Goal: Information Seeking & Learning: Learn about a topic

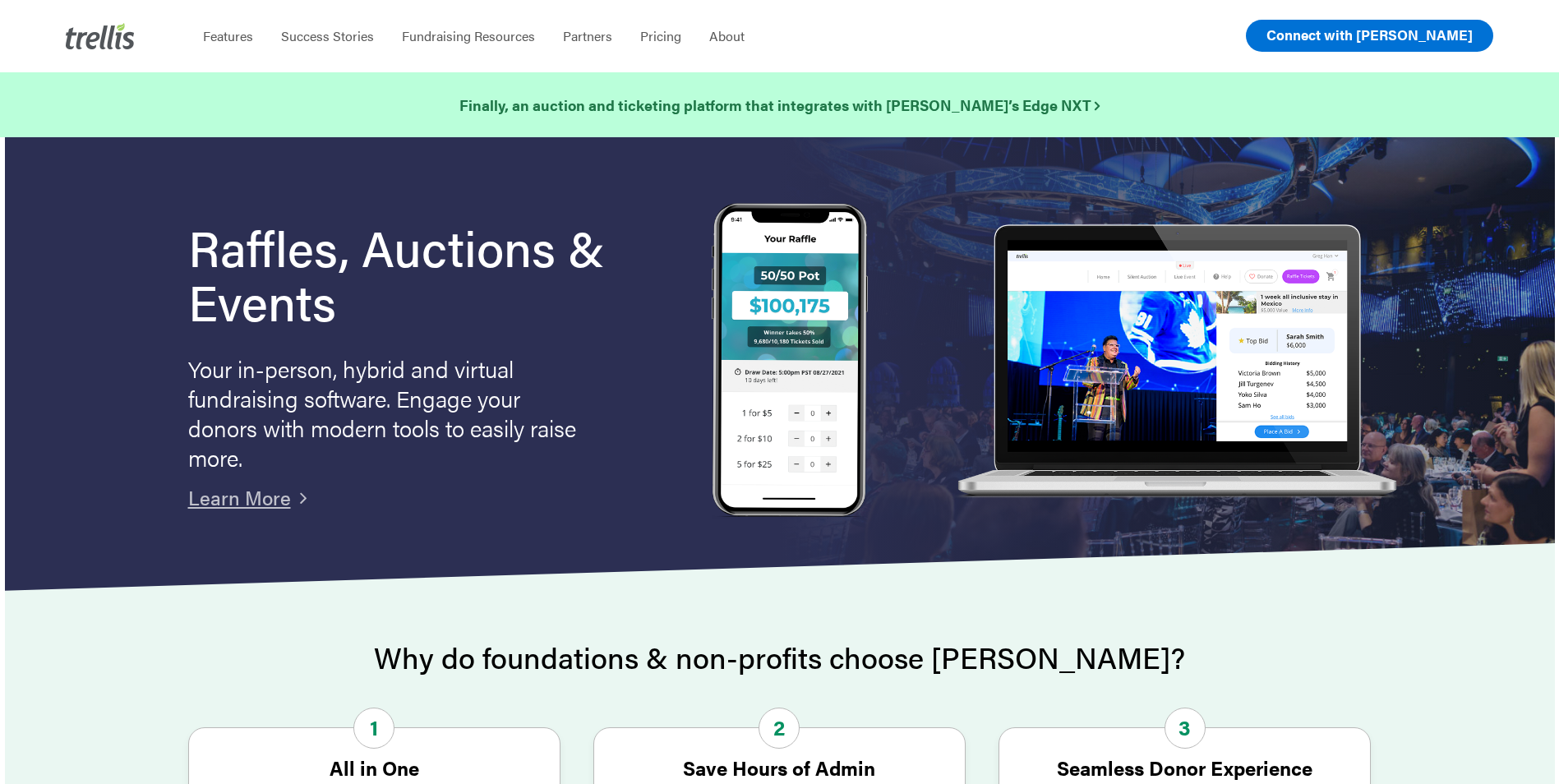
click at [1428, 33] on span "Connect with [PERSON_NAME]" at bounding box center [1369, 34] width 206 height 20
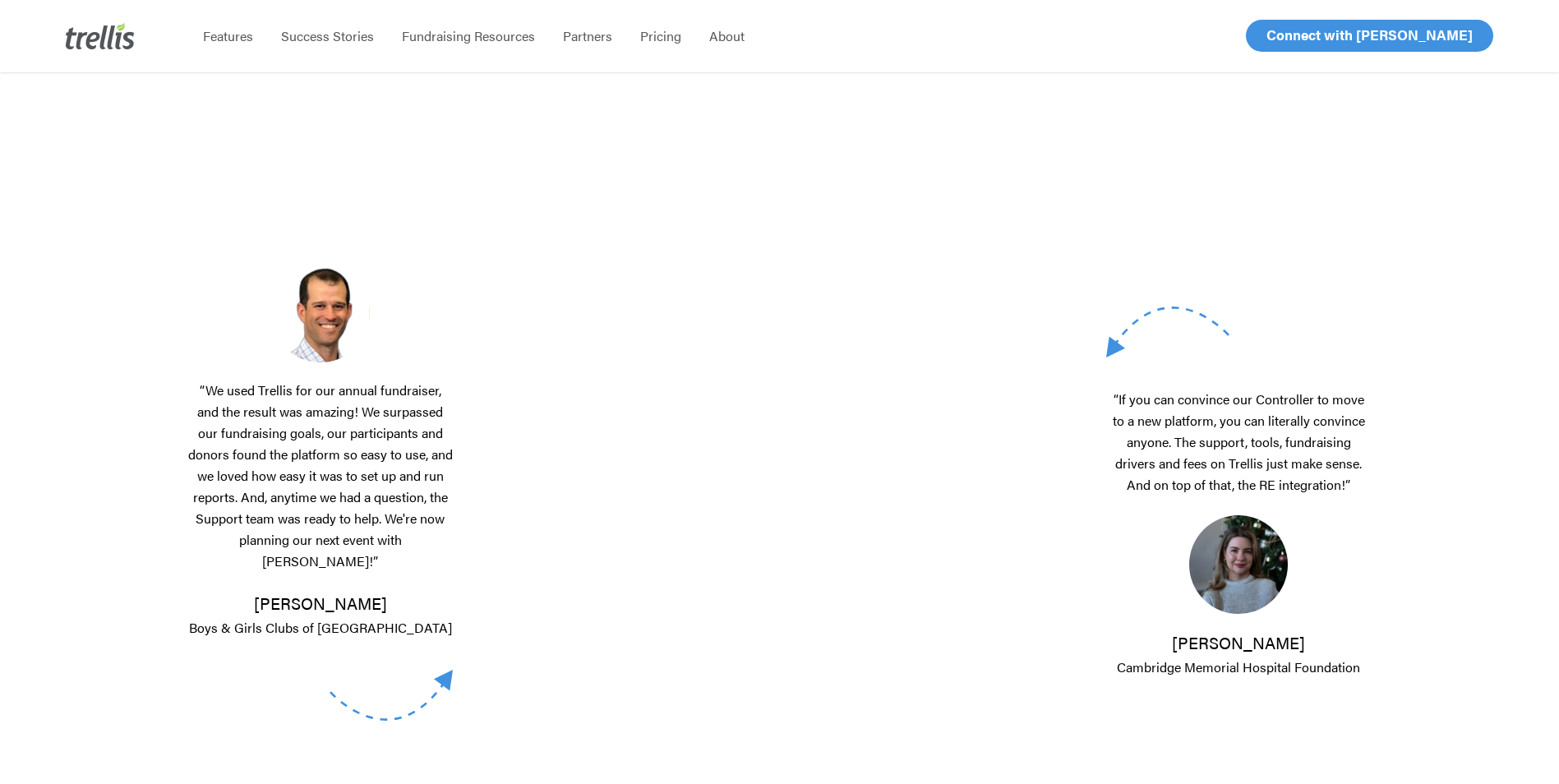
scroll to position [411, 0]
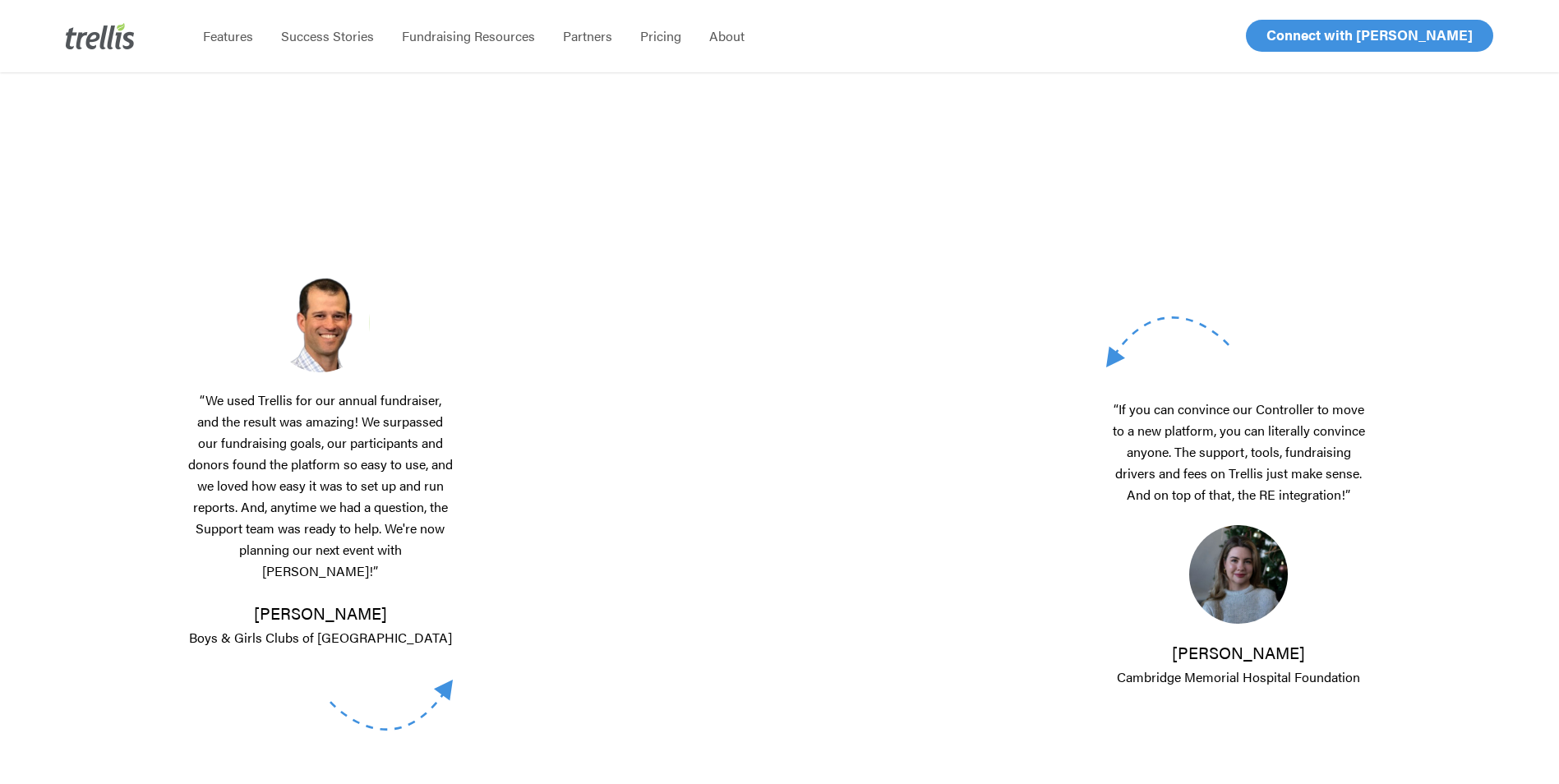
click at [462, 581] on div "“We used Trellis for our annual fundraiser, and the result was amazing! We surp…" at bounding box center [336, 503] width 296 height 834
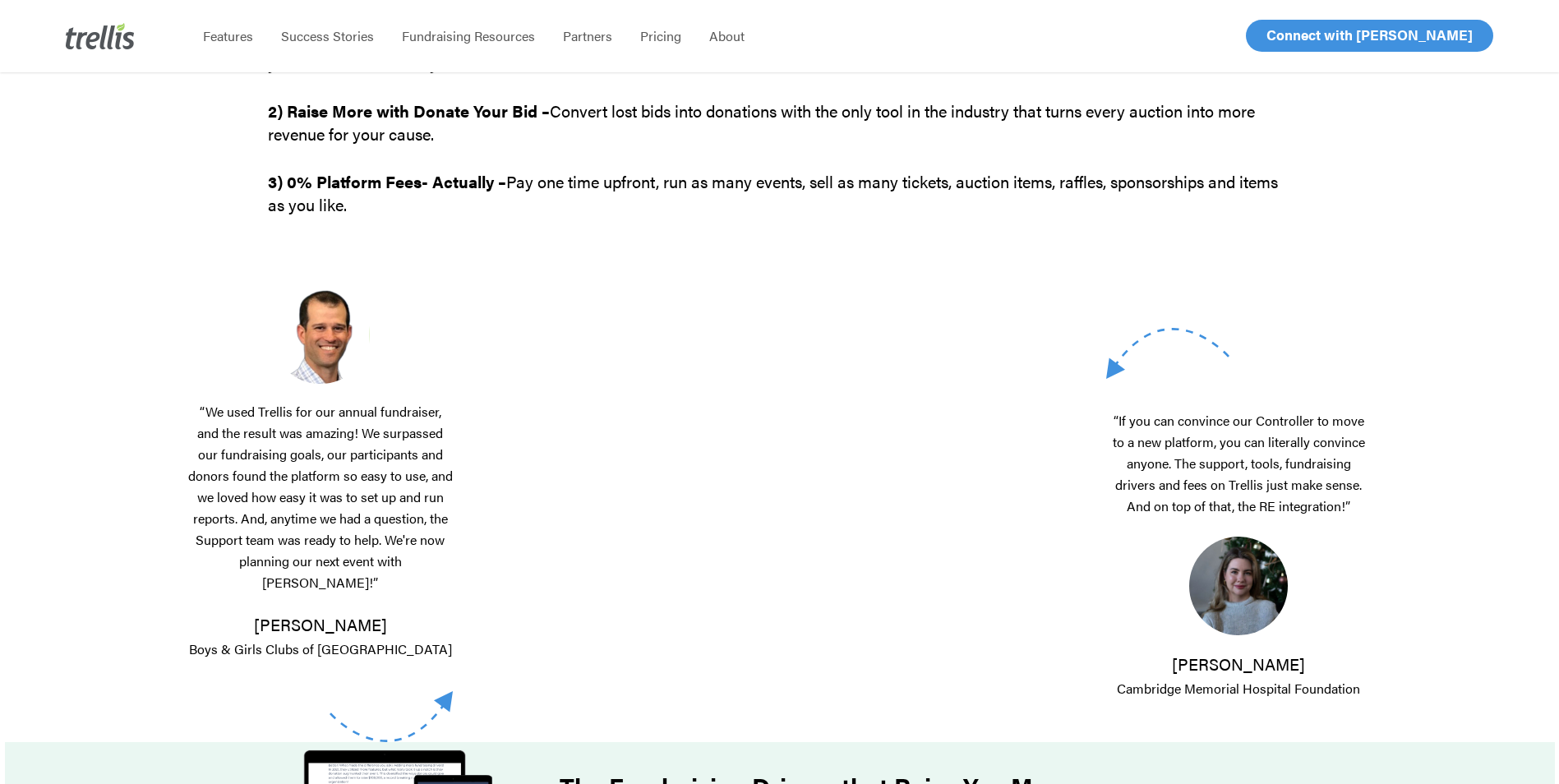
scroll to position [0, 0]
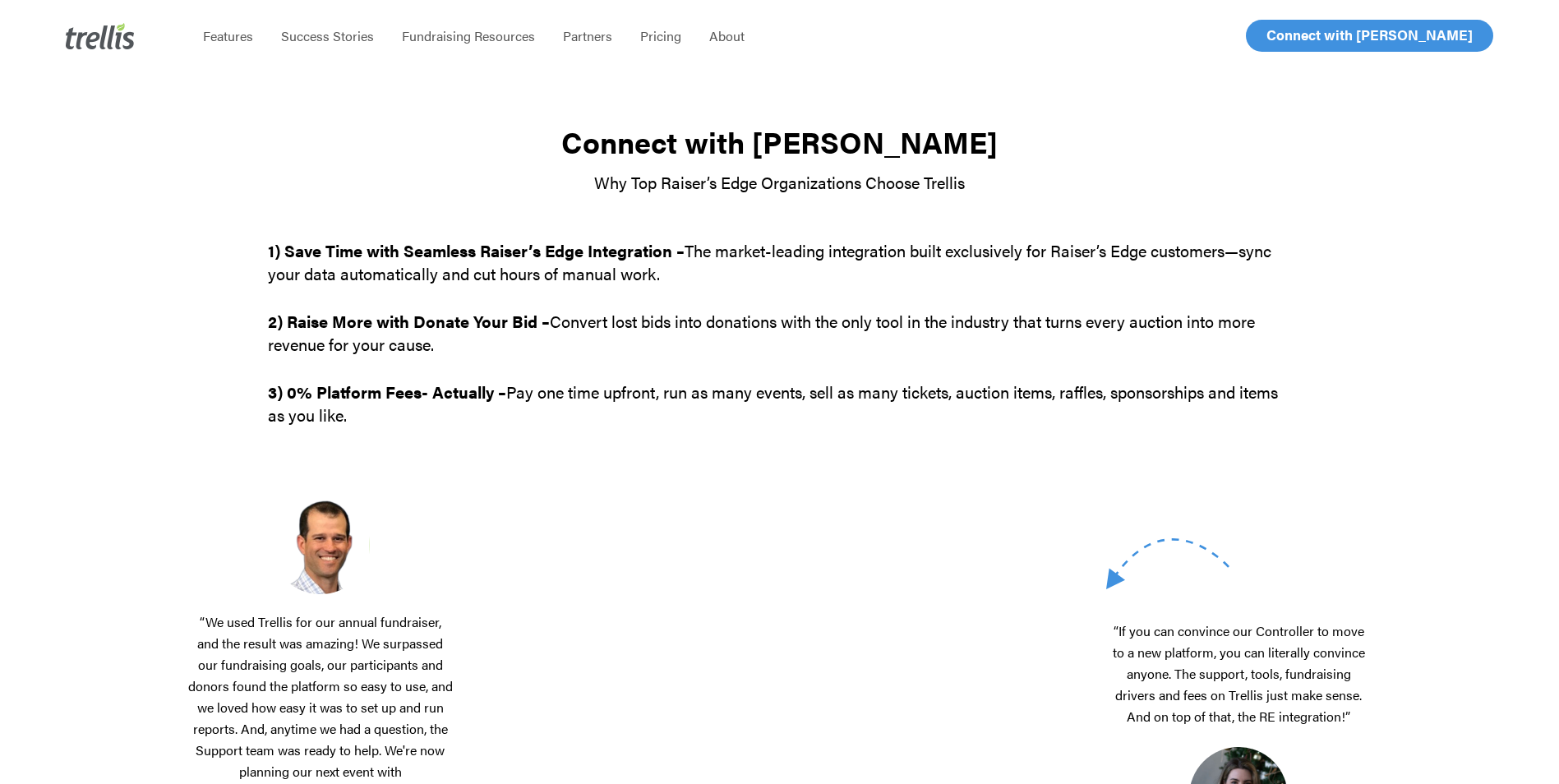
click at [562, 304] on p "1) Save Time with Seamless Raiser’s Edge Integration – The market-leading integ…" at bounding box center [779, 274] width 1024 height 71
click at [608, 369] on p "2) Raise More with Donate Your Bid – Convert lost bids into donations with the …" at bounding box center [779, 345] width 1024 height 71
click at [473, 37] on span "Fundraising Resources" at bounding box center [469, 36] width 133 height 19
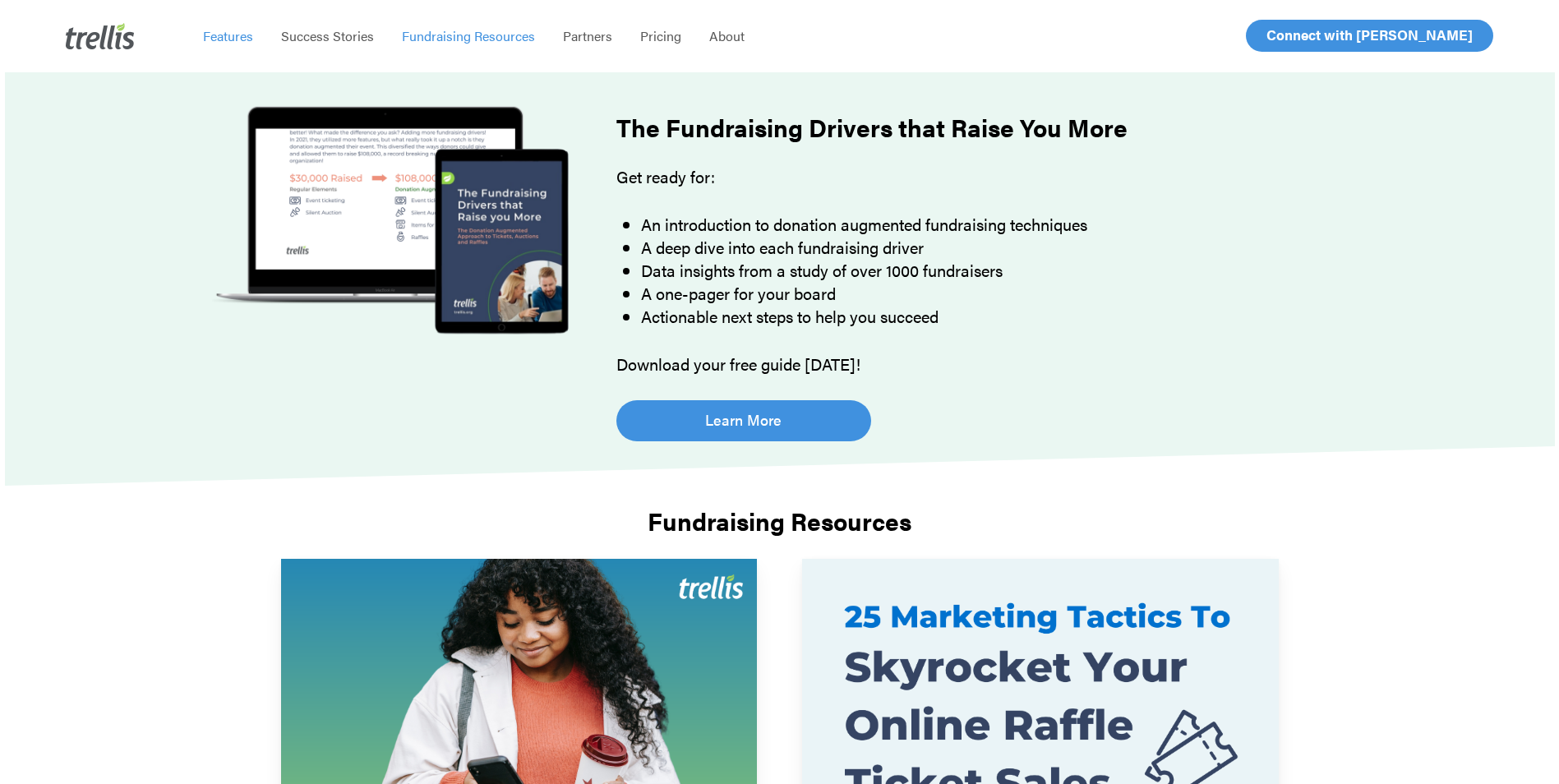
click at [230, 40] on span "Features" at bounding box center [227, 36] width 50 height 19
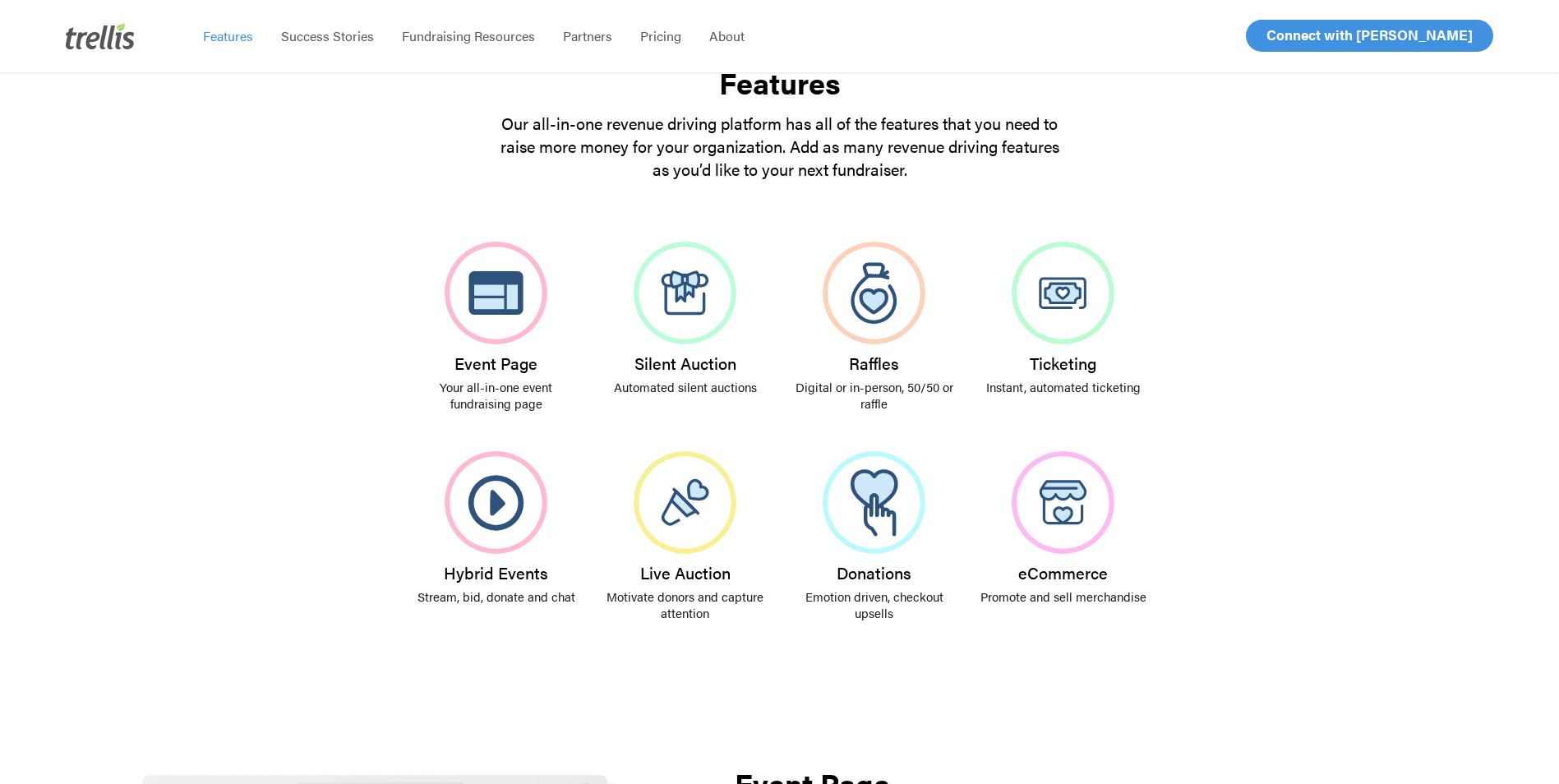
scroll to position [246, 0]
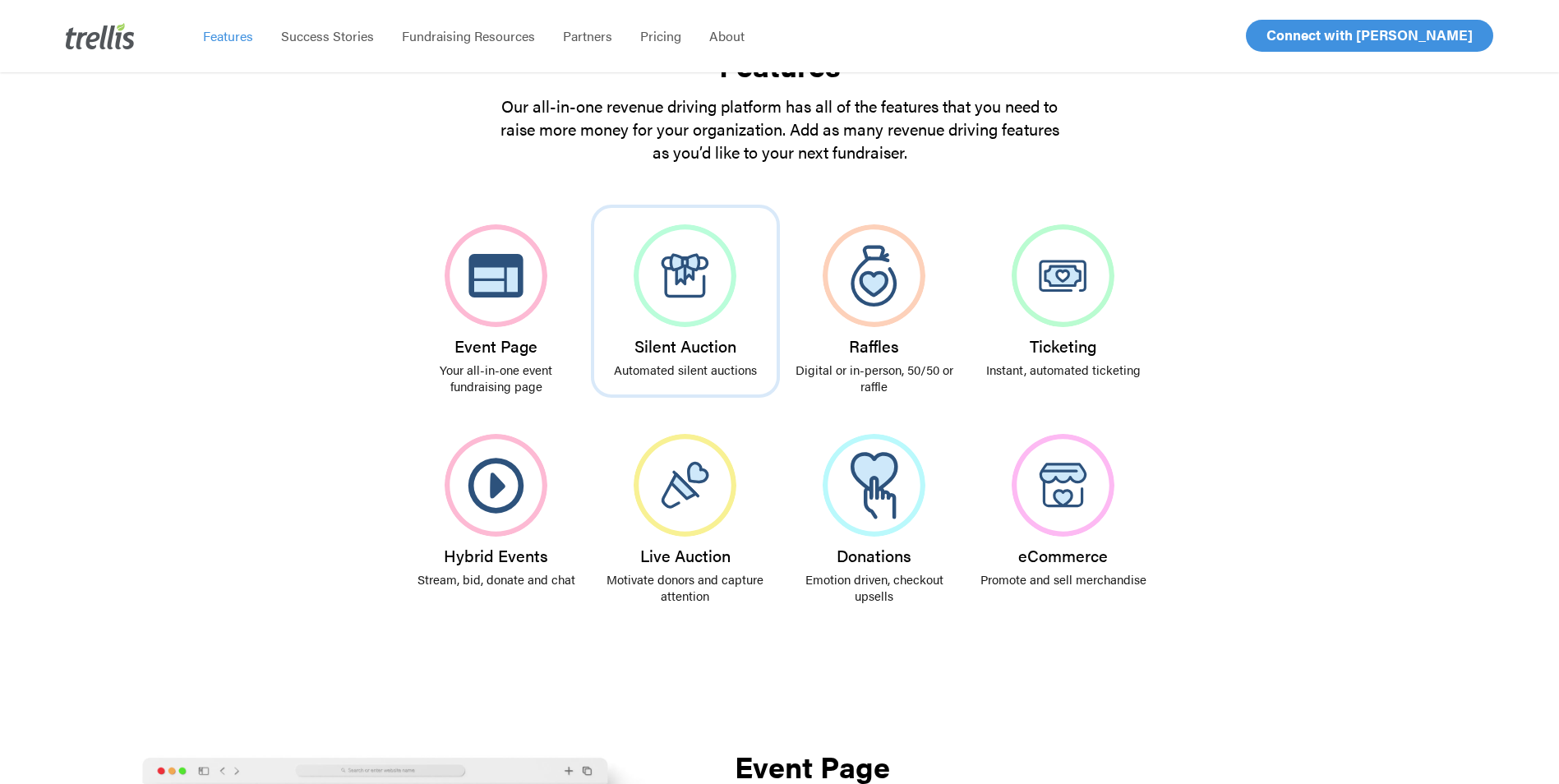
click at [700, 304] on img at bounding box center [685, 275] width 103 height 103
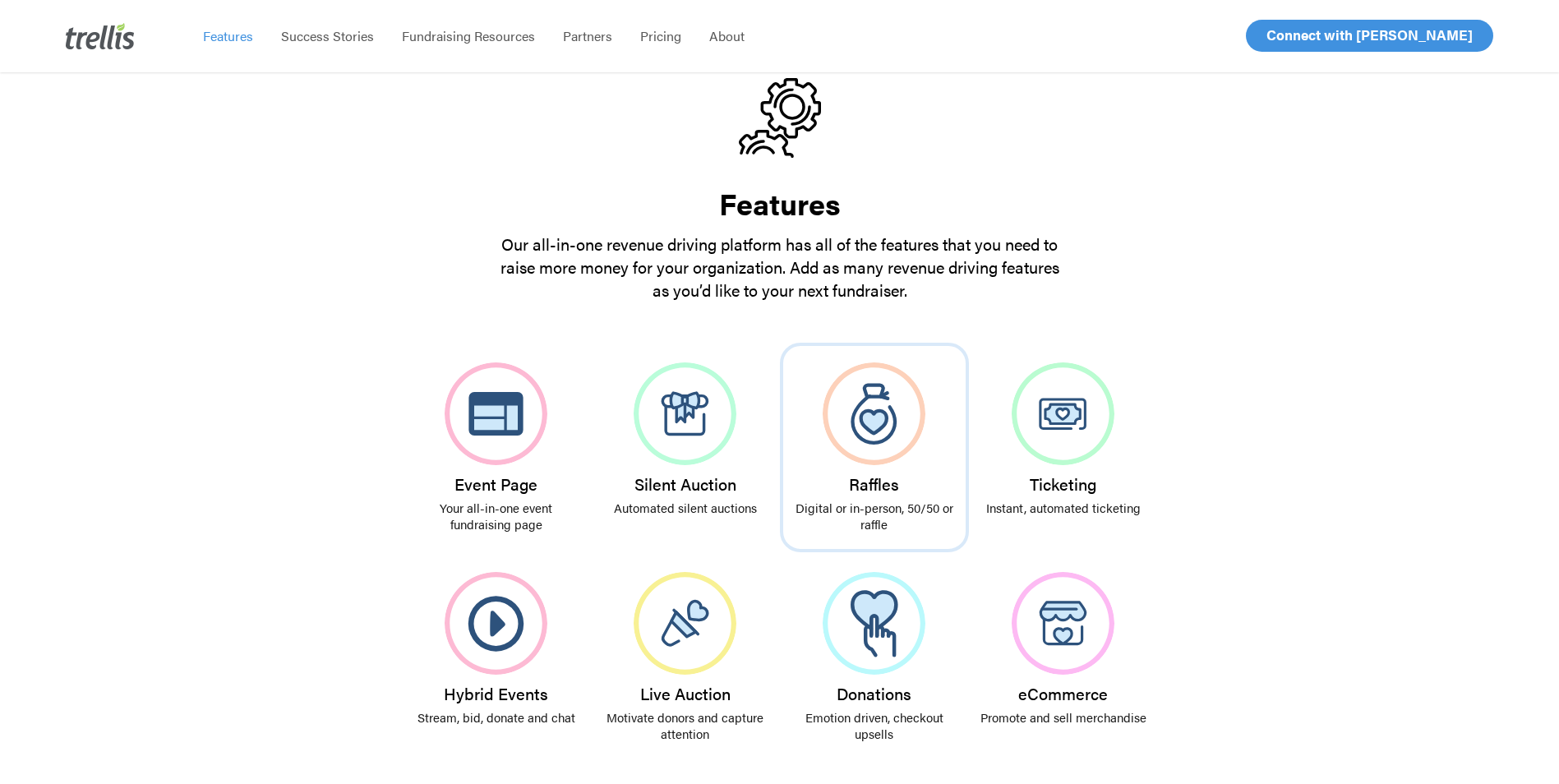
scroll to position [246, 0]
